Goal: Complete application form

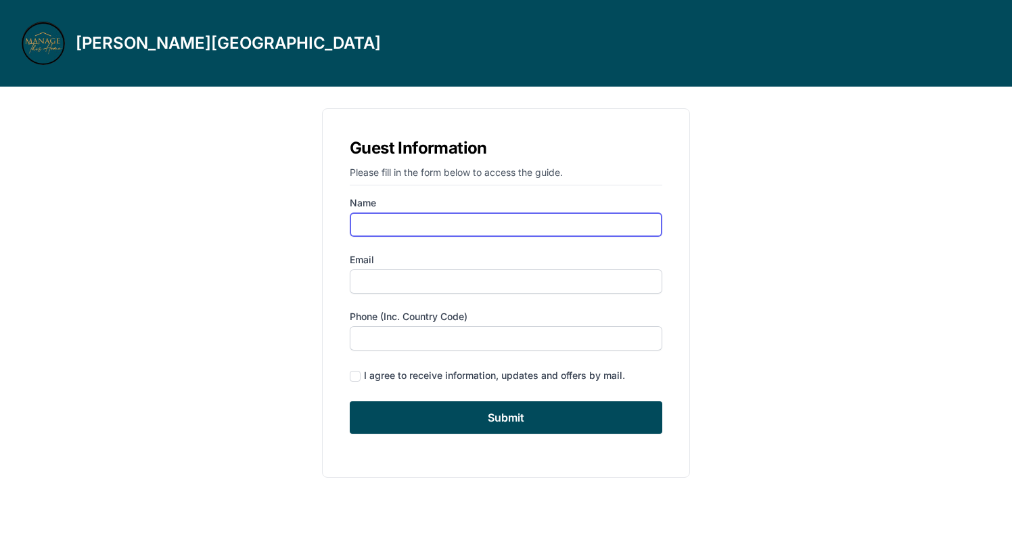
click at [650, 223] on input "Name" at bounding box center [506, 225] width 313 height 24
type input "lama"
type input "[PERSON_NAME]"
click at [436, 213] on input "[PERSON_NAME]" at bounding box center [506, 225] width 313 height 24
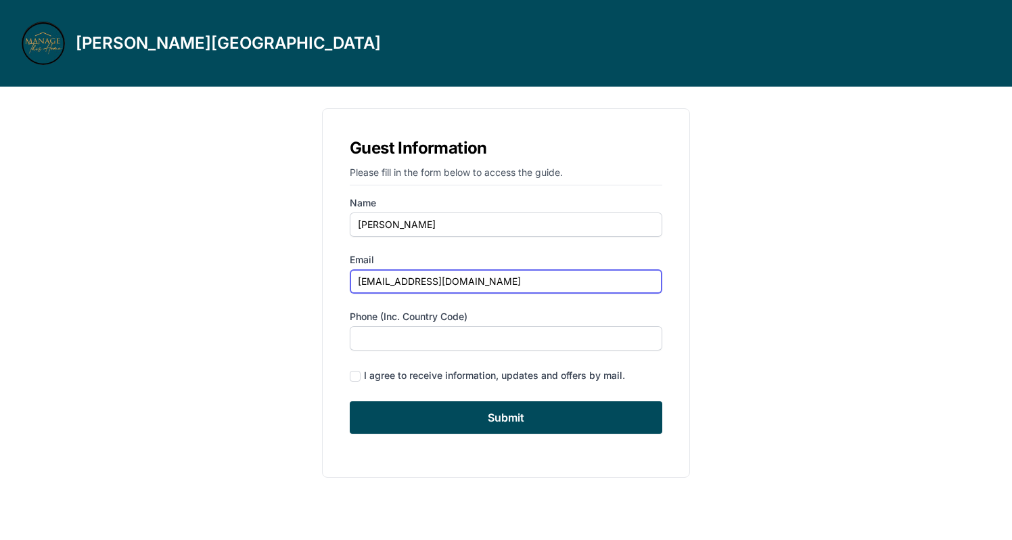
type input "[EMAIL_ADDRESS][DOMAIN_NAME]"
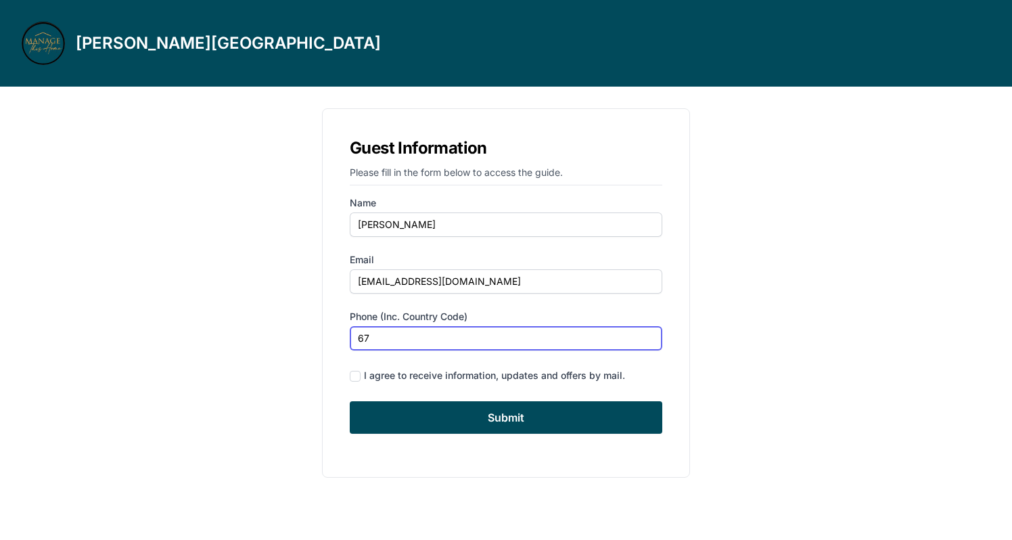
type input "6"
type input "16784514543"
click at [352, 379] on input "checkbox" at bounding box center [355, 376] width 11 height 11
click at [344, 371] on div "Guest Information Please fill in the form below to access the guide. Name [PERS…" at bounding box center [506, 293] width 368 height 370
click at [354, 374] on input "checkbox" at bounding box center [355, 376] width 11 height 11
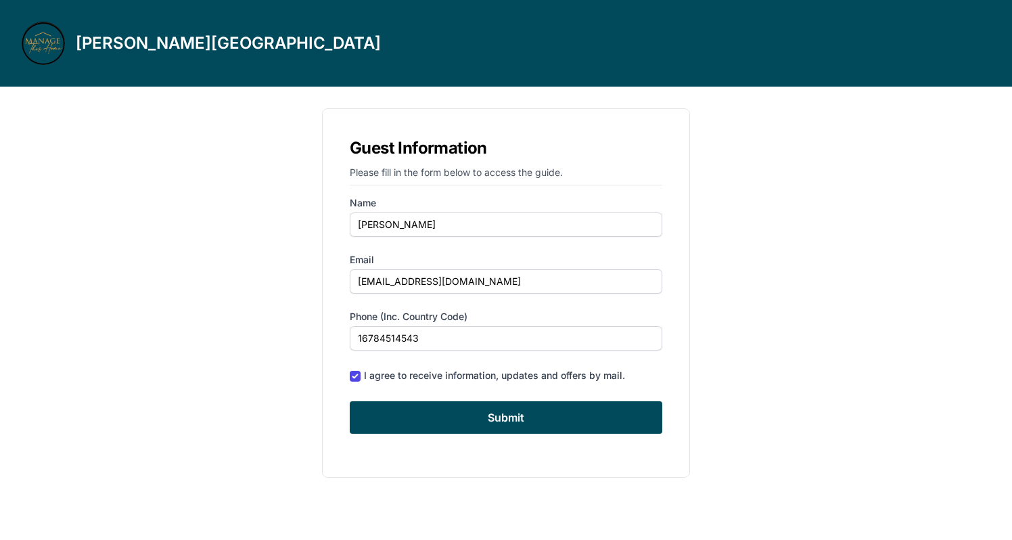
checkbox input "false"
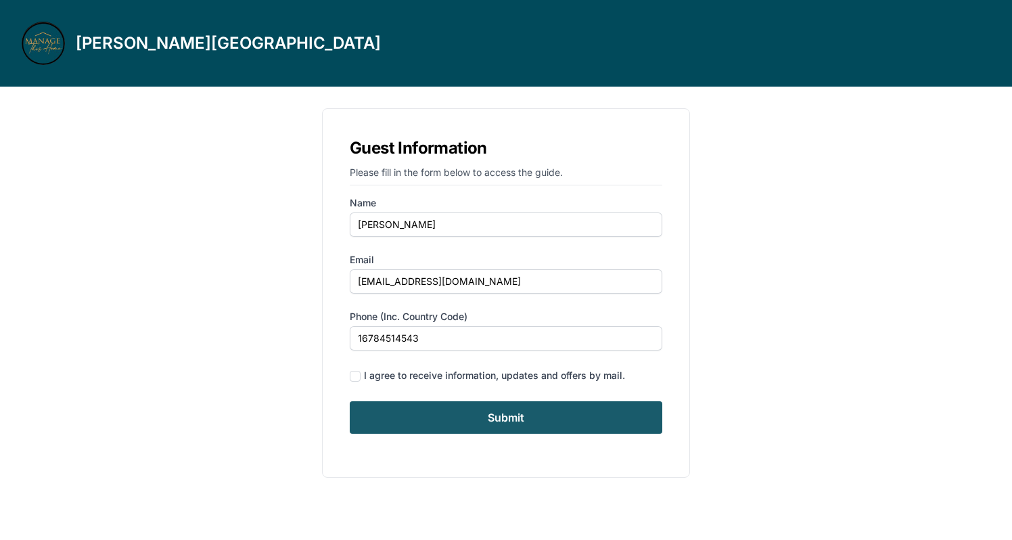
click at [369, 414] on input "Submit" at bounding box center [506, 417] width 313 height 32
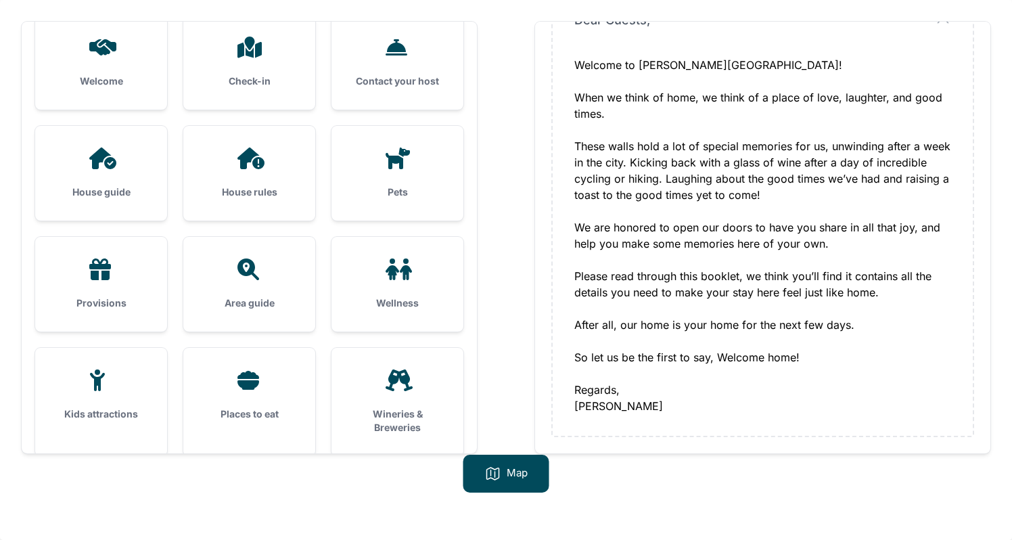
scroll to position [87, 0]
click at [505, 469] on div "Map" at bounding box center [507, 474] width 86 height 38
